Goal: Task Accomplishment & Management: Use online tool/utility

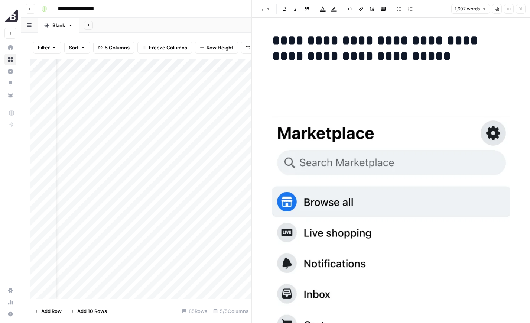
scroll to position [3735, 0]
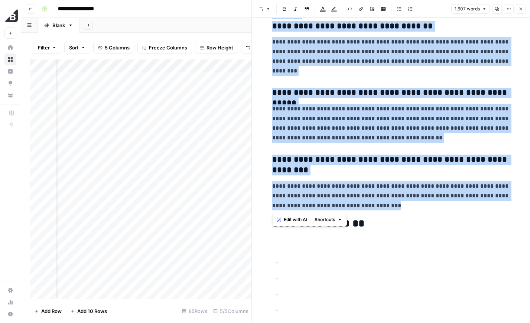
click at [520, 7] on icon "button" at bounding box center [521, 9] width 4 height 4
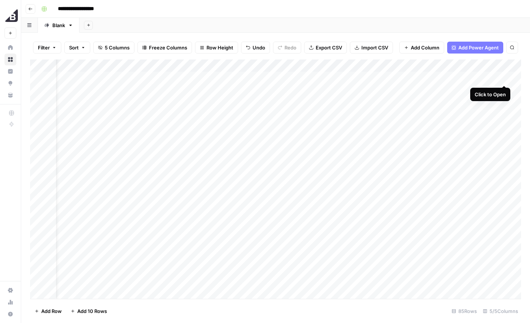
click at [506, 78] on div "Add Column" at bounding box center [275, 178] width 491 height 239
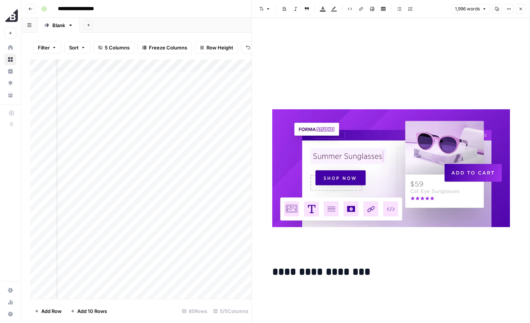
scroll to position [211, 0]
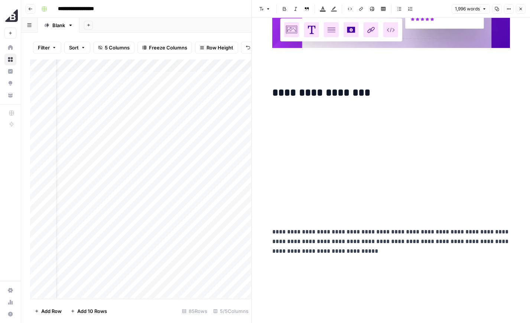
drag, startPoint x: 337, startPoint y: 161, endPoint x: 335, endPoint y: 155, distance: 6.3
click at [338, 161] on p at bounding box center [391, 163] width 238 height 10
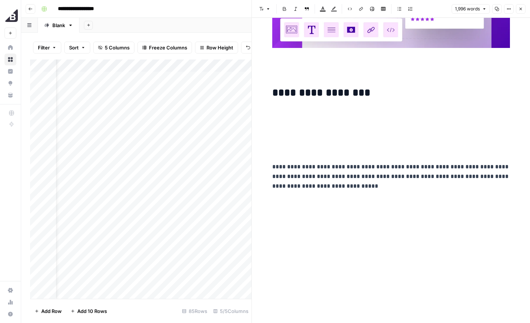
click at [299, 114] on p at bounding box center [391, 113] width 238 height 10
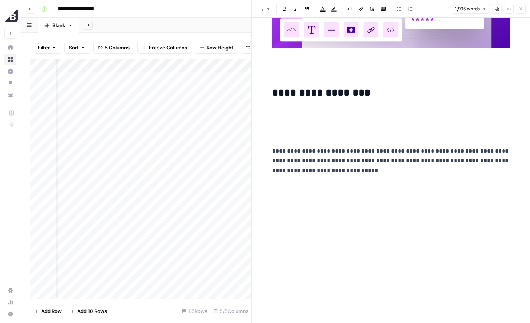
click at [298, 114] on p at bounding box center [391, 113] width 238 height 10
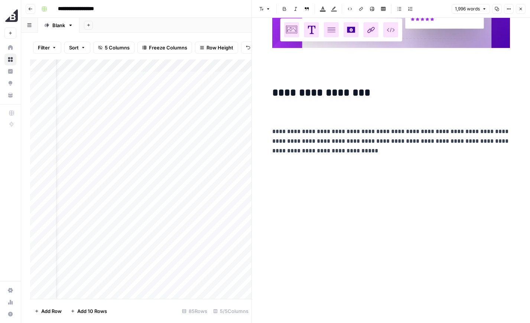
click at [290, 116] on h3 at bounding box center [391, 115] width 238 height 10
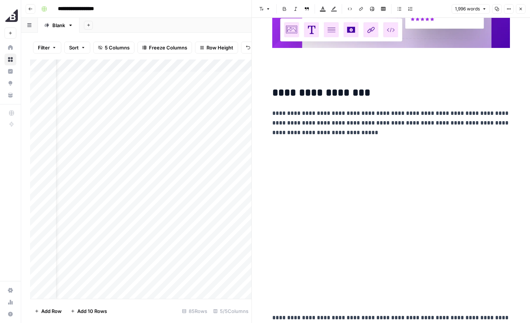
click at [303, 168] on p at bounding box center [391, 164] width 238 height 10
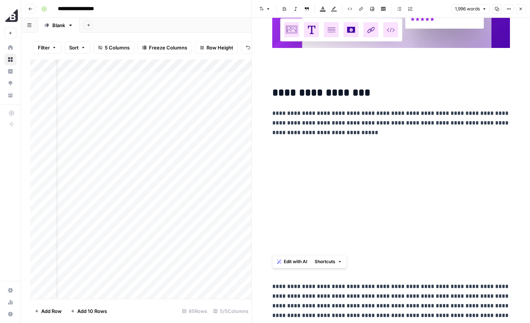
drag, startPoint x: 288, startPoint y: 159, endPoint x: 348, endPoint y: 250, distance: 109.0
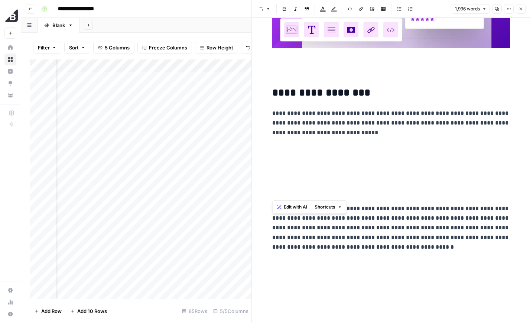
drag, startPoint x: 289, startPoint y: 144, endPoint x: 309, endPoint y: 192, distance: 52.2
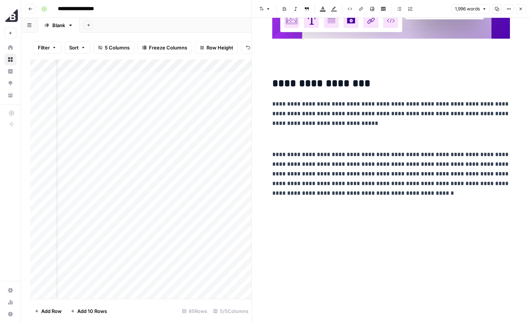
scroll to position [293, 0]
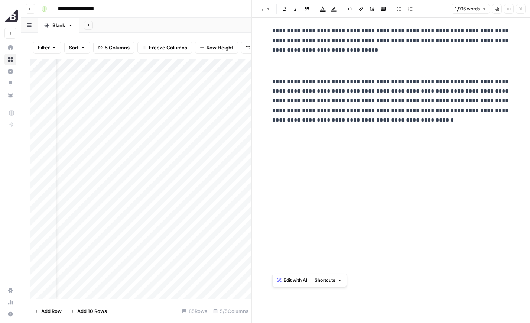
drag, startPoint x: 275, startPoint y: 153, endPoint x: 381, endPoint y: 260, distance: 151.3
drag, startPoint x: 302, startPoint y: 144, endPoint x: 318, endPoint y: 233, distance: 90.3
drag, startPoint x: 288, startPoint y: 137, endPoint x: 380, endPoint y: 237, distance: 134.9
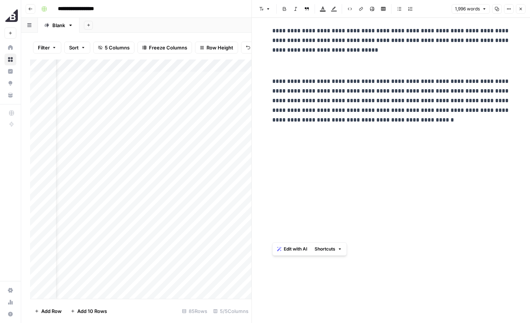
drag, startPoint x: 289, startPoint y: 150, endPoint x: 391, endPoint y: 284, distance: 167.8
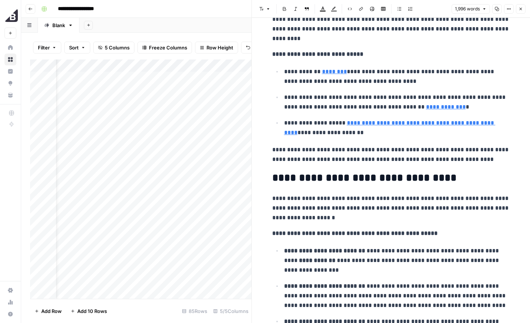
scroll to position [5011, 0]
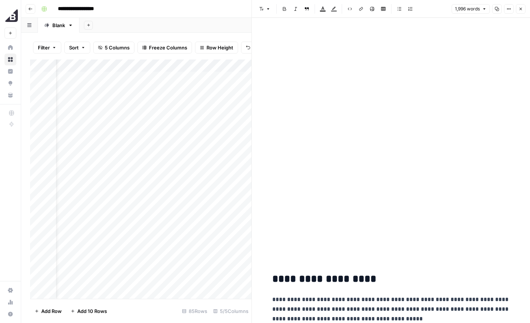
click at [364, 236] on div "**********" at bounding box center [391, 299] width 247 height 10561
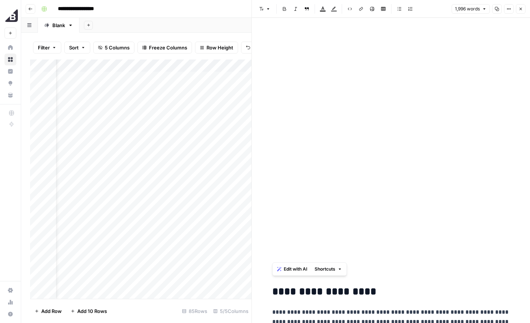
drag, startPoint x: 349, startPoint y: 249, endPoint x: 259, endPoint y: 21, distance: 245.8
click at [259, 21] on div "**********" at bounding box center [391, 317] width 278 height 10596
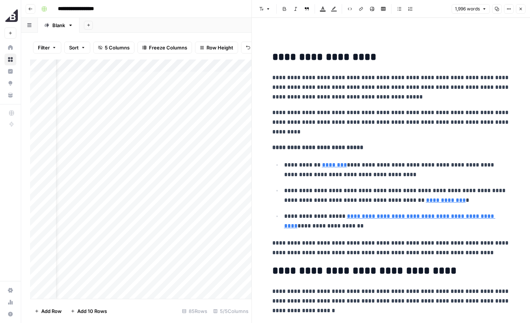
scroll to position [4659, 0]
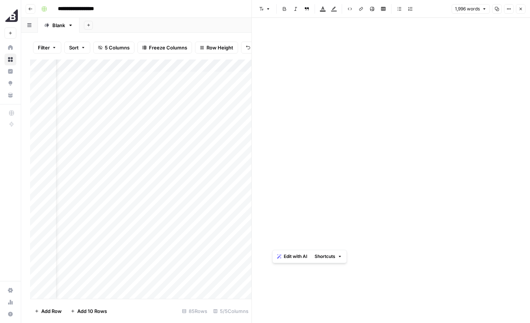
drag, startPoint x: 386, startPoint y: 234, endPoint x: 315, endPoint y: 93, distance: 157.8
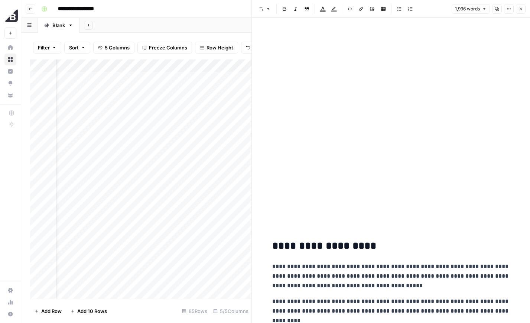
scroll to position [4563, 0]
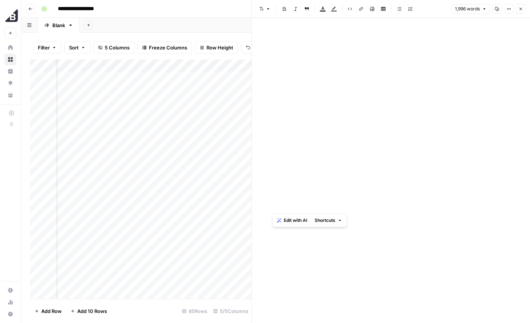
drag, startPoint x: 414, startPoint y: 209, endPoint x: 319, endPoint y: 28, distance: 204.9
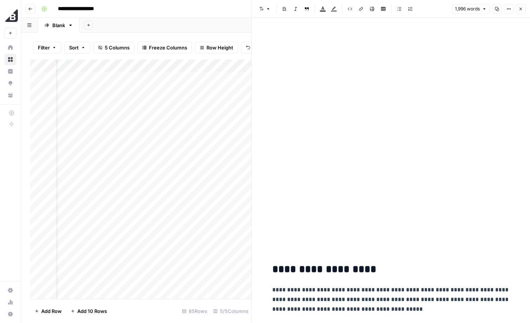
scroll to position [4391, 0]
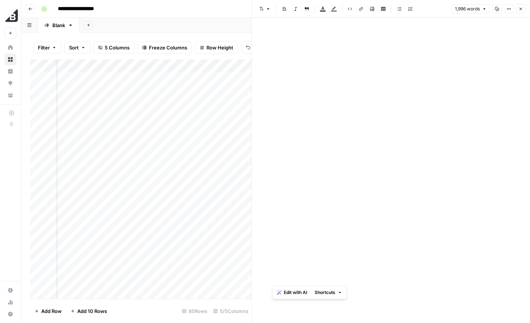
drag, startPoint x: 444, startPoint y: 270, endPoint x: 386, endPoint y: 100, distance: 179.5
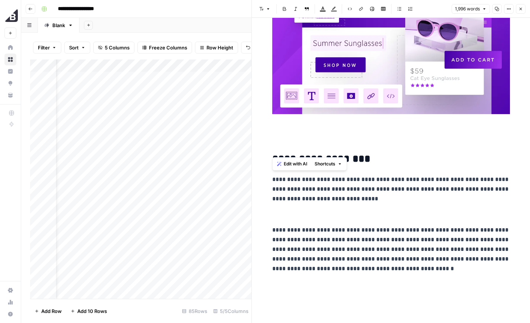
scroll to position [299, 0]
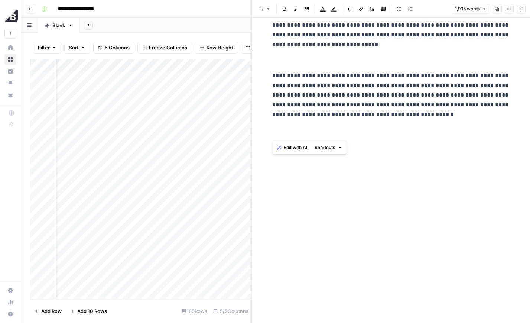
drag, startPoint x: 386, startPoint y: 100, endPoint x: 389, endPoint y: 155, distance: 55.4
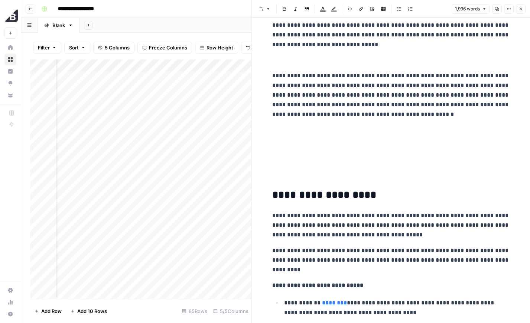
click at [384, 148] on p at bounding box center [391, 146] width 238 height 10
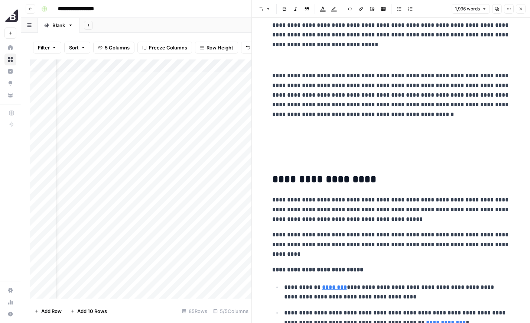
click at [383, 143] on p at bounding box center [391, 146] width 238 height 10
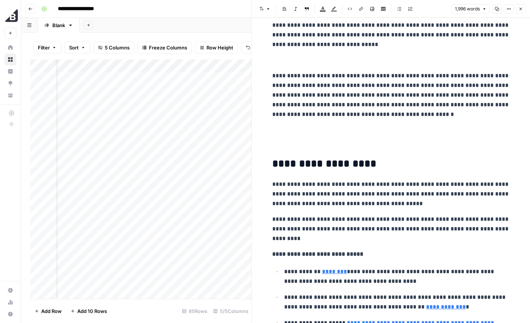
click at [382, 142] on p at bounding box center [391, 146] width 238 height 10
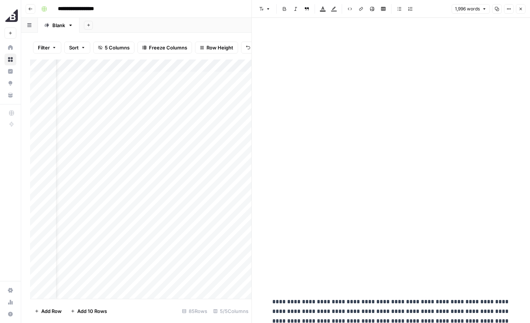
scroll to position [4142, 0]
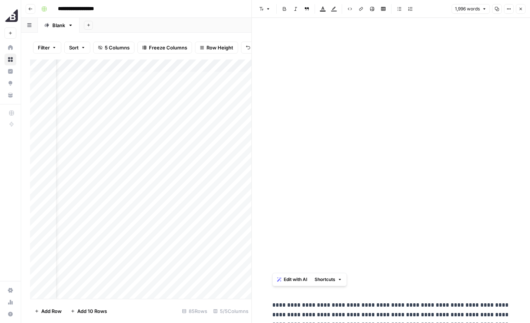
drag, startPoint x: 299, startPoint y: 38, endPoint x: 329, endPoint y: 267, distance: 231.1
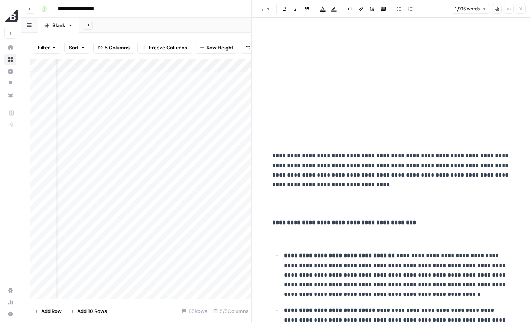
scroll to position [3957, 0]
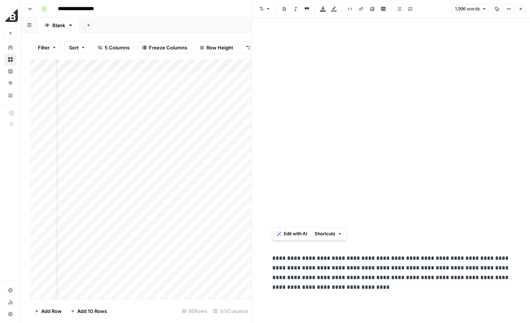
drag, startPoint x: 327, startPoint y: 36, endPoint x: 344, endPoint y: 207, distance: 171.7
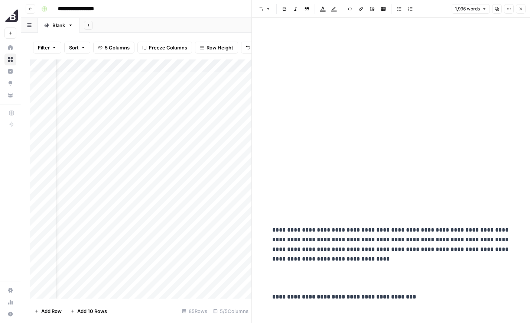
scroll to position [3673, 0]
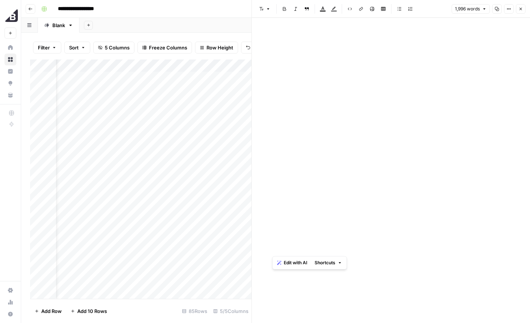
drag, startPoint x: 347, startPoint y: 35, endPoint x: 356, endPoint y: 250, distance: 216.0
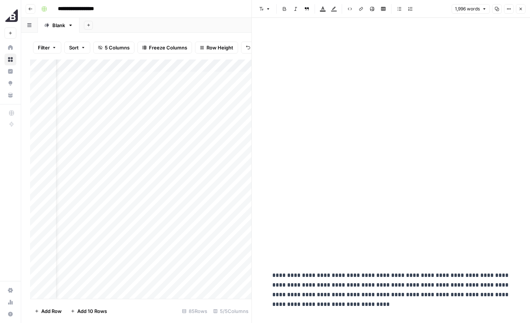
scroll to position [3482, 0]
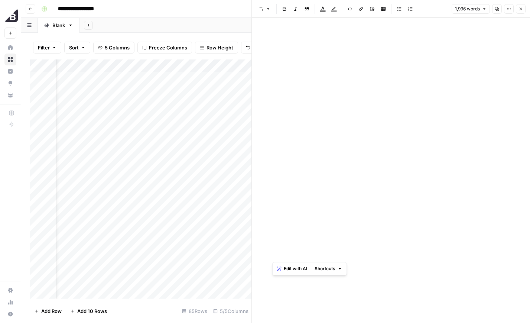
drag, startPoint x: 334, startPoint y: 53, endPoint x: 361, endPoint y: 255, distance: 203.6
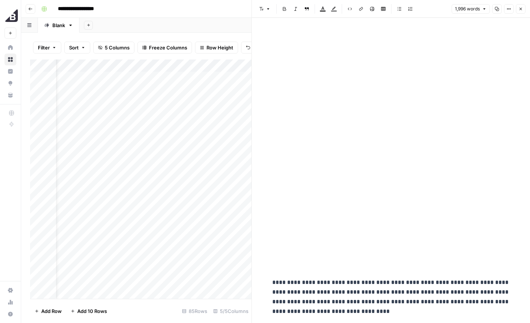
scroll to position [3274, 0]
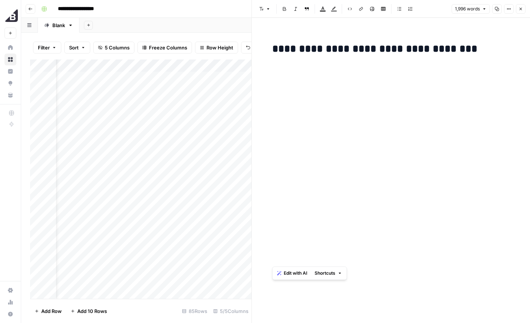
drag, startPoint x: 337, startPoint y: 62, endPoint x: 382, endPoint y: 261, distance: 204.2
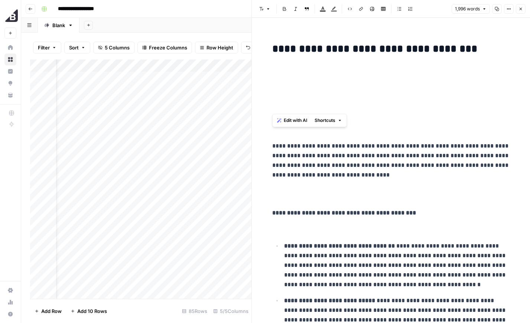
drag, startPoint x: 338, startPoint y: 62, endPoint x: 353, endPoint y: 116, distance: 56.0
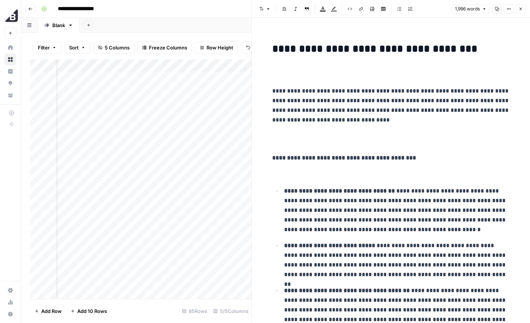
click at [347, 68] on h2 at bounding box center [391, 71] width 238 height 12
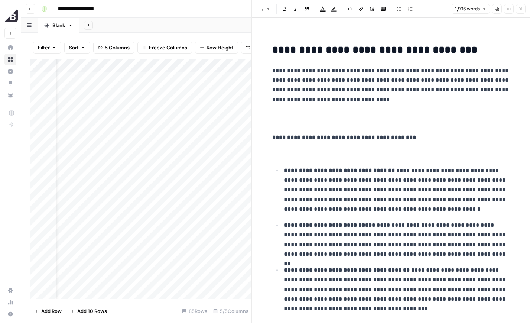
scroll to position [3273, 0]
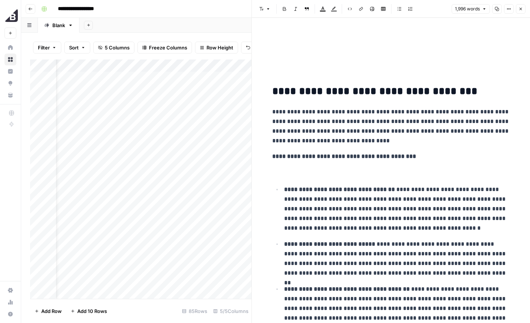
scroll to position [3092, 0]
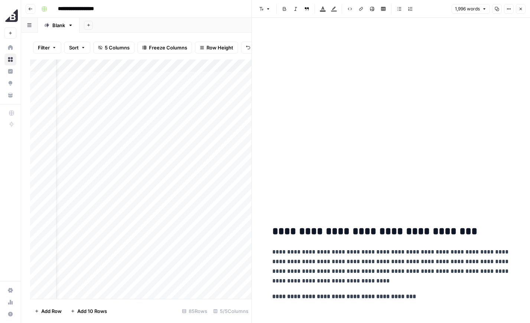
click at [352, 137] on p at bounding box center [391, 137] width 238 height 10
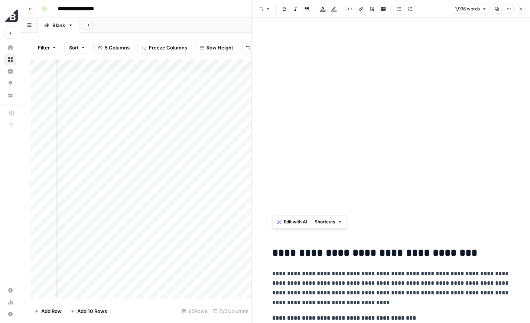
drag, startPoint x: 328, startPoint y: 195, endPoint x: 301, endPoint y: 18, distance: 179.2
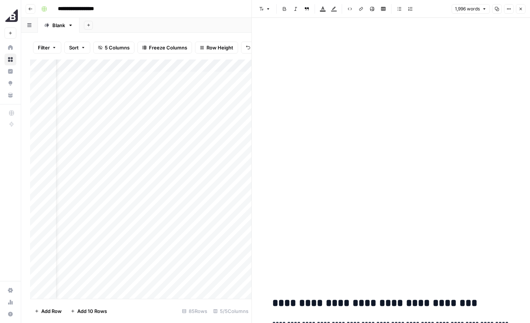
scroll to position [2799, 0]
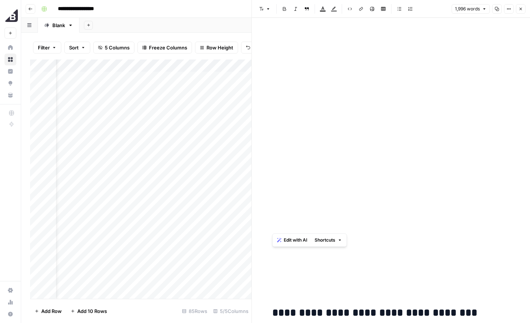
drag, startPoint x: 302, startPoint y: 29, endPoint x: 311, endPoint y: 211, distance: 182.2
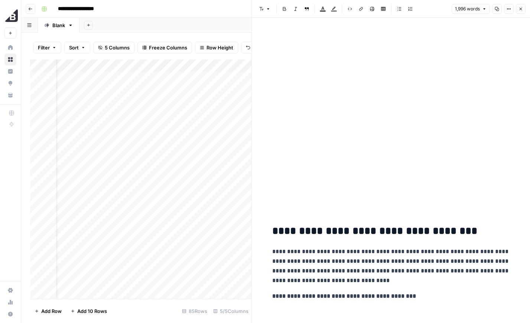
scroll to position [2645, 0]
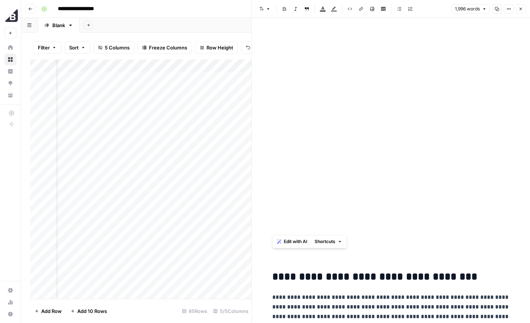
drag, startPoint x: 282, startPoint y: 34, endPoint x: 296, endPoint y: 226, distance: 192.9
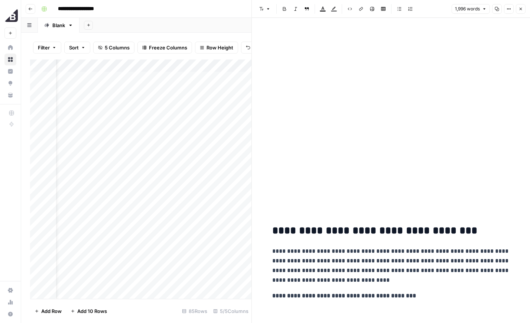
scroll to position [2435, 0]
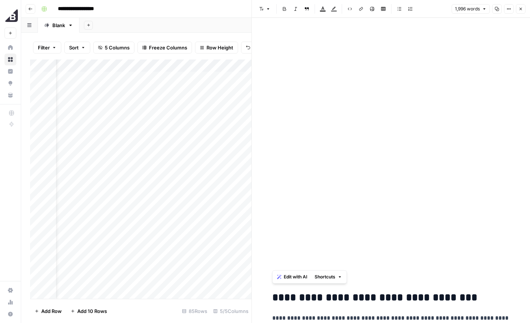
drag, startPoint x: 305, startPoint y: 26, endPoint x: 316, endPoint y: 256, distance: 230.2
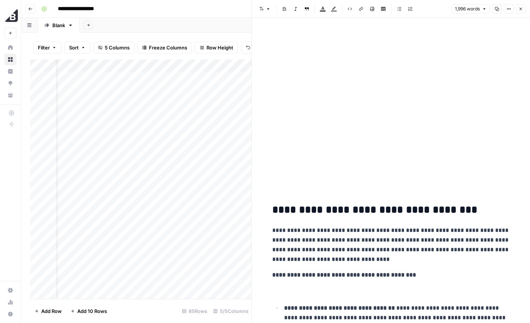
scroll to position [2092, 0]
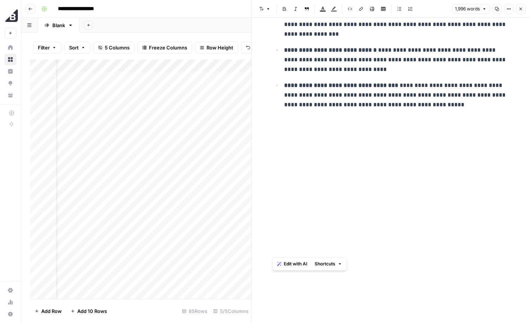
drag, startPoint x: 306, startPoint y: 139, endPoint x: 306, endPoint y: 255, distance: 115.9
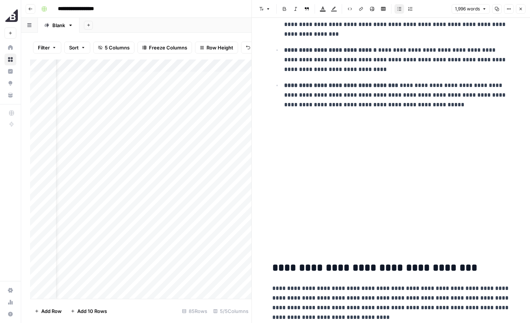
click at [316, 158] on p at bounding box center [391, 158] width 238 height 10
drag, startPoint x: 314, startPoint y: 126, endPoint x: 318, endPoint y: 223, distance: 97.0
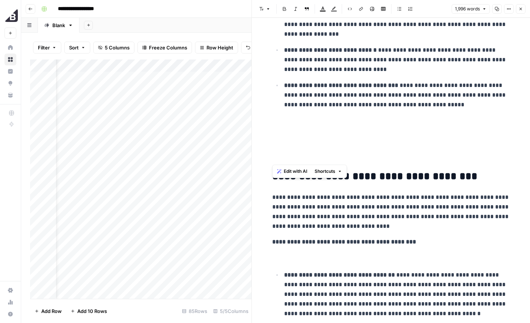
drag, startPoint x: 306, startPoint y: 118, endPoint x: 308, endPoint y: 156, distance: 37.5
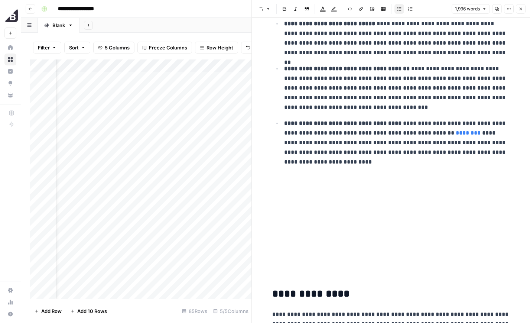
scroll to position [2494, 0]
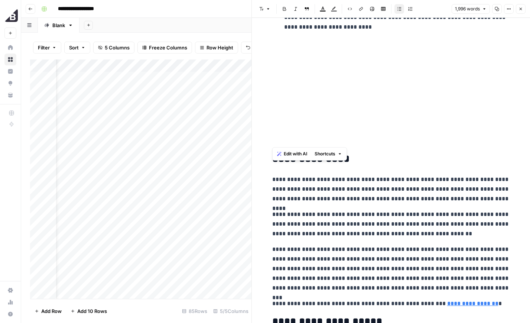
drag, startPoint x: 319, startPoint y: 46, endPoint x: 319, endPoint y: 134, distance: 88.4
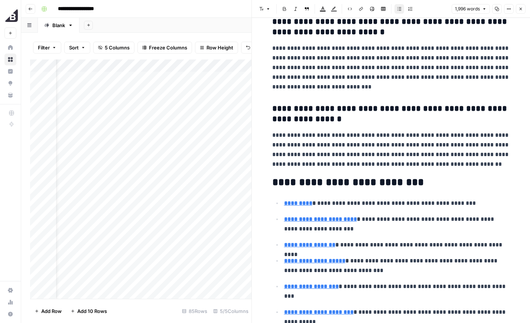
scroll to position [2905, 0]
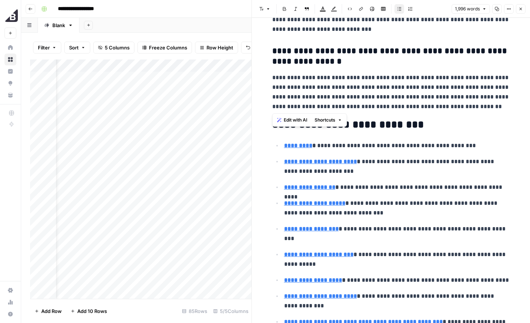
drag, startPoint x: 488, startPoint y: 106, endPoint x: 257, endPoint y: 81, distance: 231.6
drag, startPoint x: 257, startPoint y: 81, endPoint x: 256, endPoint y: 63, distance: 18.3
drag, startPoint x: 485, startPoint y: 107, endPoint x: 381, endPoint y: 82, distance: 106.4
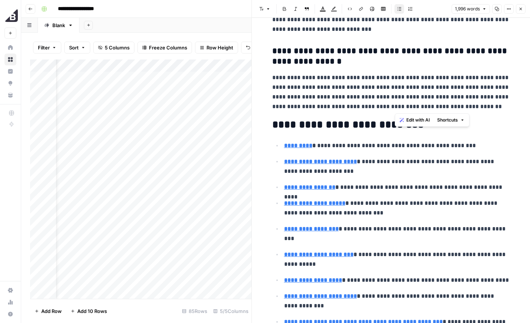
click at [381, 82] on p "**********" at bounding box center [391, 92] width 238 height 39
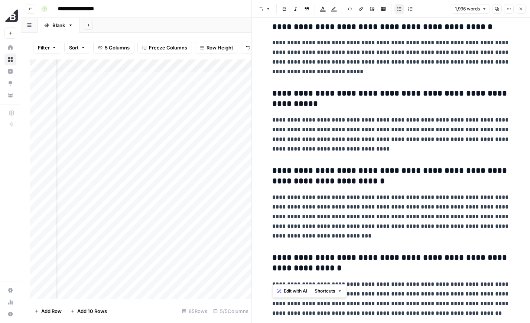
drag, startPoint x: 381, startPoint y: 82, endPoint x: 362, endPoint y: 81, distance: 19.7
drag, startPoint x: 362, startPoint y: 81, endPoint x: 355, endPoint y: 80, distance: 6.8
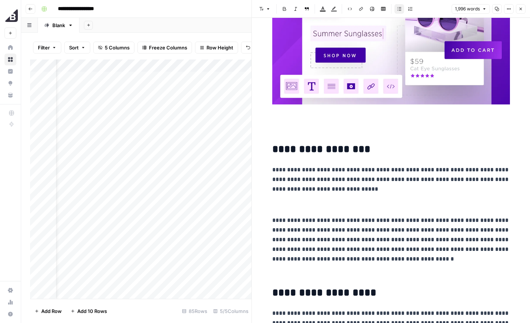
scroll to position [244, 0]
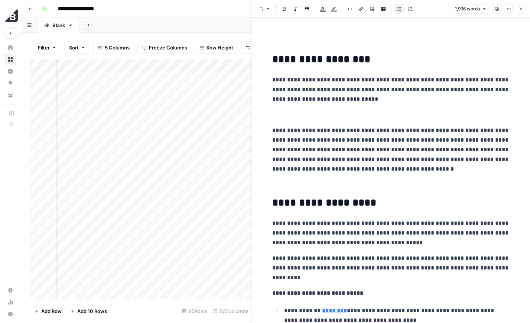
click at [367, 184] on p at bounding box center [391, 185] width 238 height 10
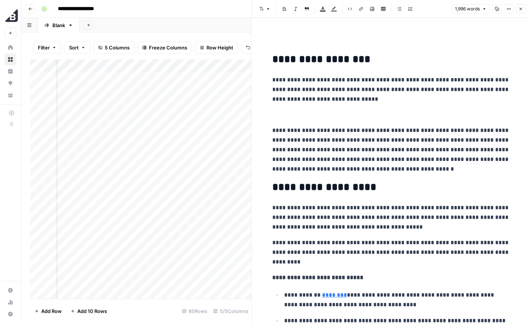
click at [358, 111] on p at bounding box center [391, 115] width 238 height 10
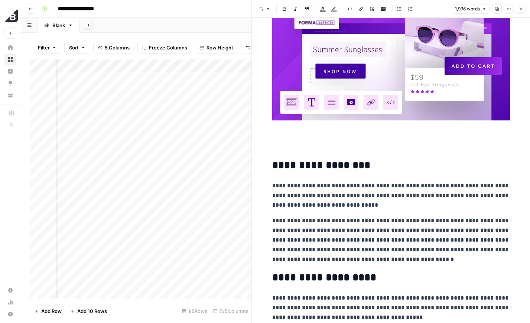
scroll to position [134, 0]
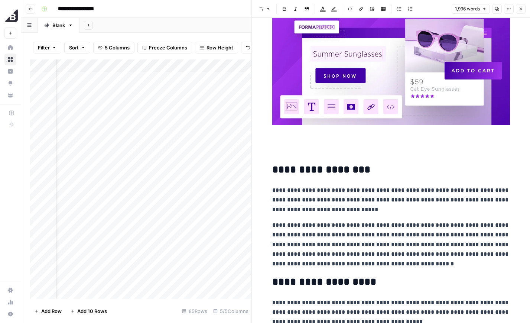
click at [276, 168] on h2 "**********" at bounding box center [391, 170] width 238 height 12
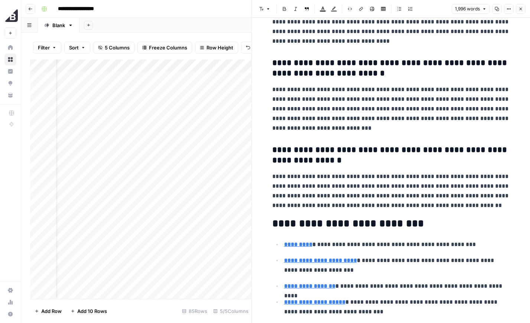
scroll to position [2796, 0]
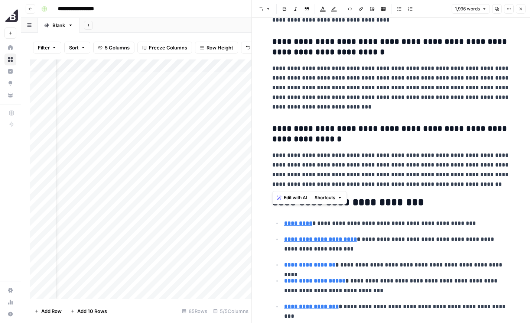
click at [490, 185] on p "**********" at bounding box center [391, 169] width 238 height 39
copy div "**********"
